Goal: Task Accomplishment & Management: Use online tool/utility

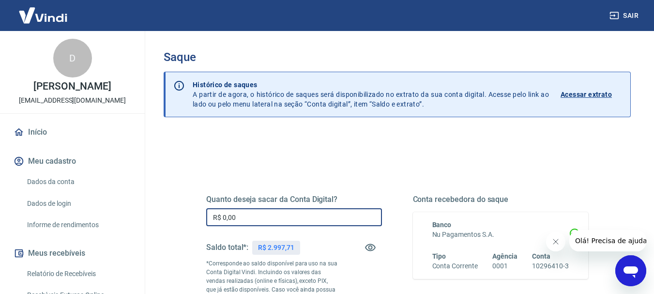
drag, startPoint x: 259, startPoint y: 215, endPoint x: 210, endPoint y: 215, distance: 49.4
click at [210, 215] on input "R$ 0,00" at bounding box center [294, 217] width 176 height 18
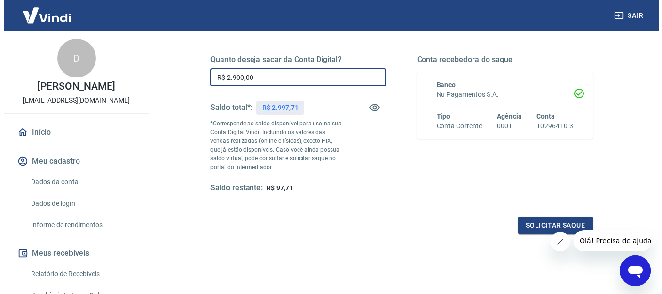
scroll to position [145, 0]
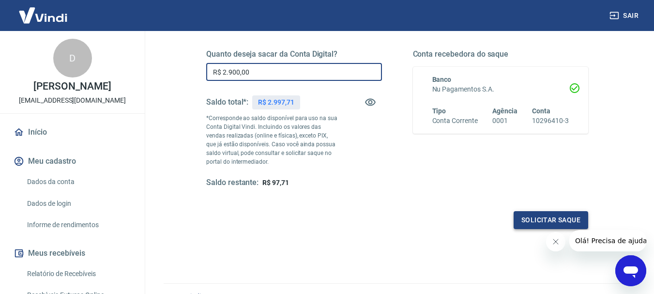
type input "R$ 2.900,00"
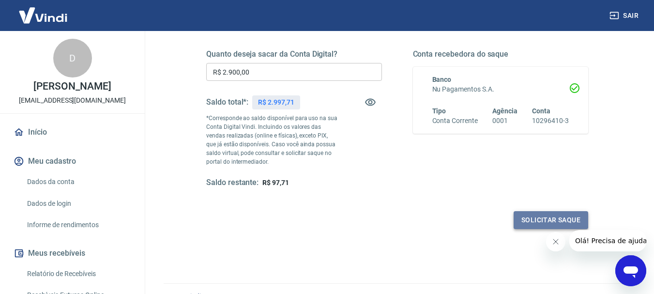
click at [541, 219] on button "Solicitar saque" at bounding box center [551, 220] width 75 height 18
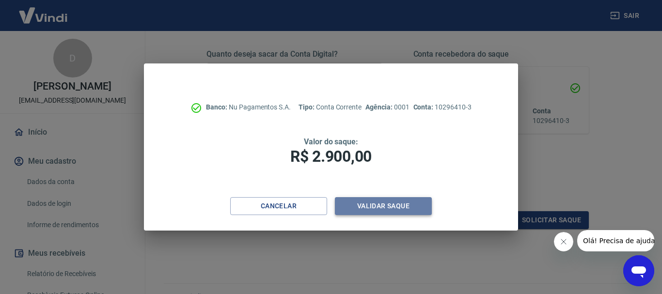
click at [402, 209] on button "Validar saque" at bounding box center [383, 206] width 97 height 18
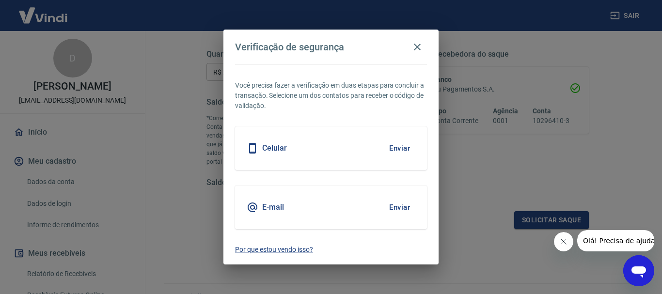
click at [402, 209] on button "Enviar" at bounding box center [399, 207] width 31 height 20
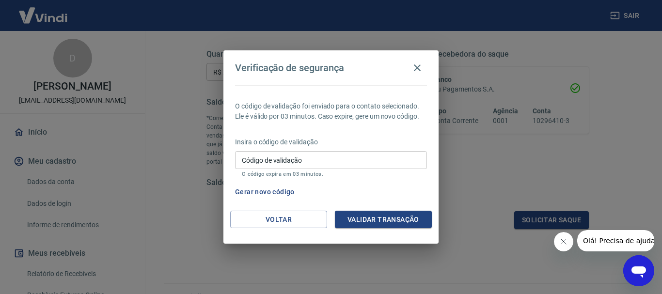
click at [375, 165] on input "Código de validação" at bounding box center [331, 160] width 192 height 18
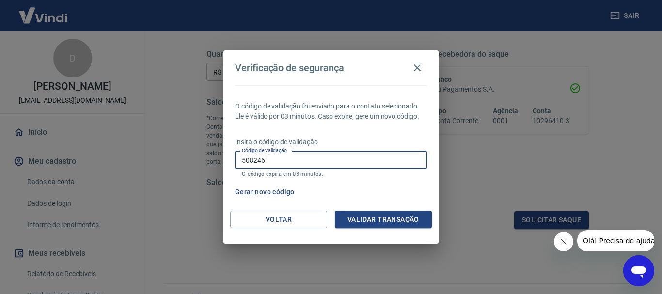
type input "508246"
click at [395, 217] on button "Validar transação" at bounding box center [383, 220] width 97 height 18
